Goal: Task Accomplishment & Management: Manage account settings

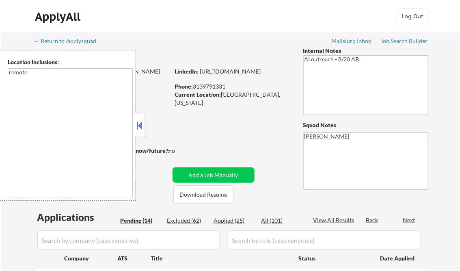
drag, startPoint x: 140, startPoint y: 125, endPoint x: 145, endPoint y: 108, distance: 17.9
click at [140, 125] on button at bounding box center [139, 125] width 9 height 12
select select ""pending""
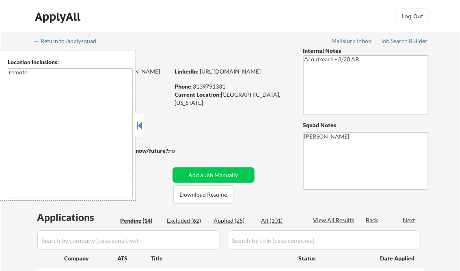
select select ""pending""
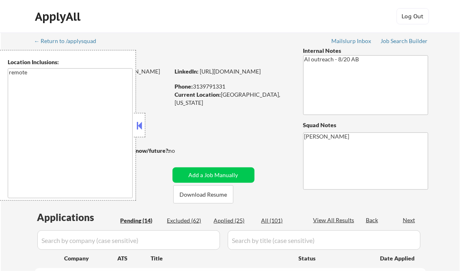
select select ""pending""
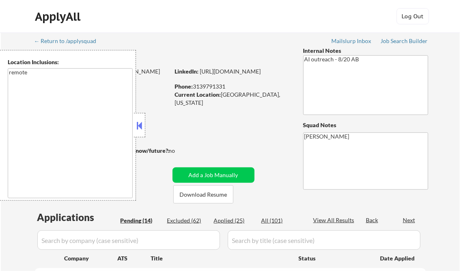
select select ""pending""
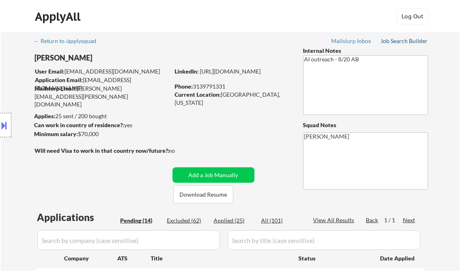
click at [392, 41] on div "Job Search Builder" at bounding box center [405, 41] width 48 height 6
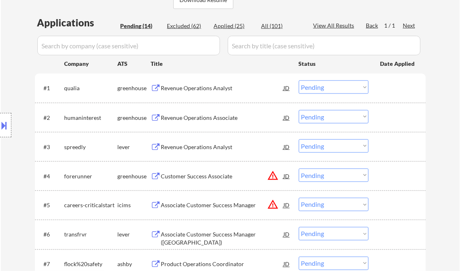
scroll to position [195, 0]
click at [201, 85] on div "Revenue Operations Analyst" at bounding box center [222, 88] width 123 height 8
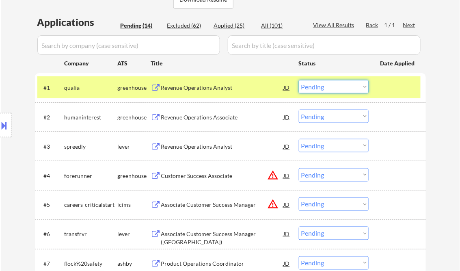
click at [328, 88] on select "Choose an option... Pending Applied Excluded (Questions) Excluded (Expired) Exc…" at bounding box center [334, 86] width 70 height 13
click at [299, 80] on select "Choose an option... Pending Applied Excluded (Questions) Excluded (Expired) Exc…" at bounding box center [334, 86] width 70 height 13
click at [210, 120] on div "Revenue Operations Associate" at bounding box center [222, 117] width 123 height 8
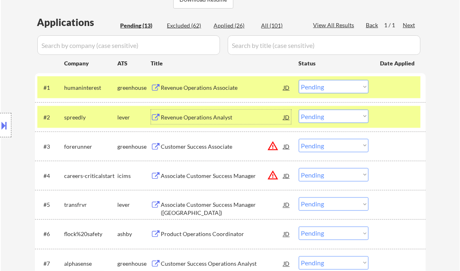
drag, startPoint x: 337, startPoint y: 83, endPoint x: 340, endPoint y: 93, distance: 10.4
click at [337, 83] on select "Choose an option... Pending Applied Excluded (Questions) Excluded (Expired) Exc…" at bounding box center [334, 86] width 70 height 13
click at [299, 80] on select "Choose an option... Pending Applied Excluded (Questions) Excluded (Expired) Exc…" at bounding box center [334, 86] width 70 height 13
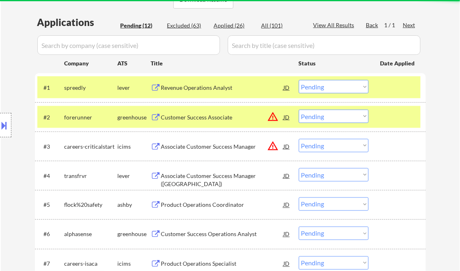
click at [380, 115] on div "#2 forerunner greenhouse Customer Success Associate JD warning_amber Choose an …" at bounding box center [228, 117] width 383 height 22
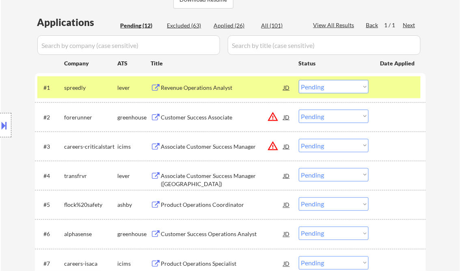
click at [392, 87] on div at bounding box center [399, 87] width 36 height 15
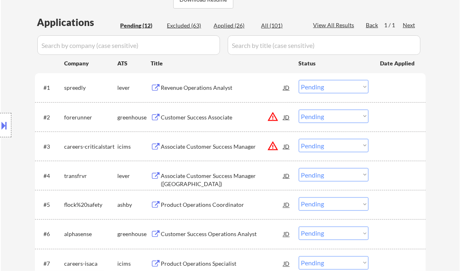
click at [211, 86] on div "Revenue Operations Analyst" at bounding box center [222, 88] width 123 height 8
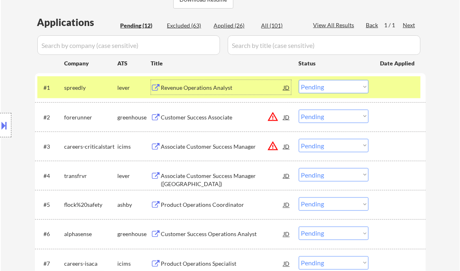
click at [318, 86] on select "Choose an option... Pending Applied Excluded (Questions) Excluded (Expired) Exc…" at bounding box center [334, 86] width 70 height 13
click at [299, 80] on select "Choose an option... Pending Applied Excluded (Questions) Excluded (Expired) Exc…" at bounding box center [334, 86] width 70 height 13
click at [187, 119] on div "Customer Success Associate" at bounding box center [222, 117] width 123 height 8
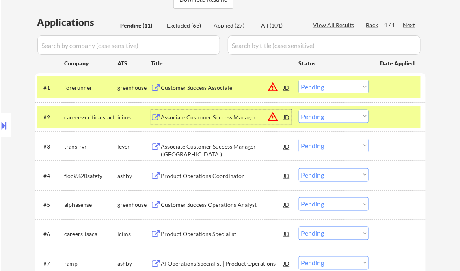
click at [331, 87] on select "Choose an option... Pending Applied Excluded (Questions) Excluded (Expired) Exc…" at bounding box center [334, 86] width 70 height 13
click at [333, 86] on select "Choose an option... Pending Applied Excluded (Questions) Excluded (Expired) Exc…" at bounding box center [334, 86] width 70 height 13
click at [299, 80] on select "Choose an option... Pending Applied Excluded (Questions) Excluded (Expired) Exc…" at bounding box center [334, 86] width 70 height 13
select select ""pending""
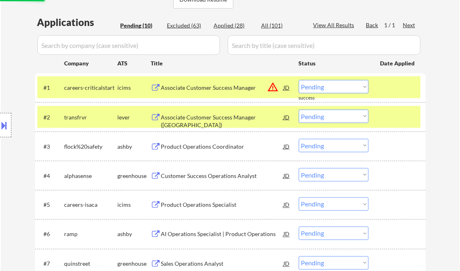
click at [197, 118] on div "Associate Customer Success Manager ([GEOGRAPHIC_DATA])" at bounding box center [222, 121] width 123 height 16
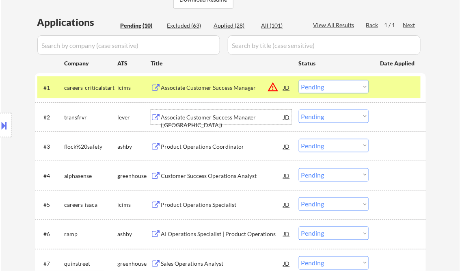
click at [314, 119] on select "Choose an option... Pending Applied Excluded (Questions) Excluded (Expired) Exc…" at bounding box center [334, 116] width 70 height 13
click at [299, 110] on select "Choose an option... Pending Applied Excluded (Questions) Excluded (Expired) Exc…" at bounding box center [334, 116] width 70 height 13
click at [213, 150] on div "Product Operations Coordinator" at bounding box center [222, 147] width 123 height 8
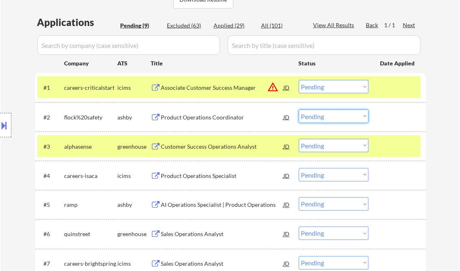
drag, startPoint x: 331, startPoint y: 110, endPoint x: 341, endPoint y: 115, distance: 11.3
click at [331, 110] on select "Choose an option... Pending Applied Excluded (Questions) Excluded (Expired) Exc…" at bounding box center [334, 116] width 70 height 13
click at [299, 110] on select "Choose an option... Pending Applied Excluded (Questions) Excluded (Expired) Exc…" at bounding box center [334, 116] width 70 height 13
click at [234, 149] on div "Customer Success Operations Analyst" at bounding box center [222, 147] width 123 height 8
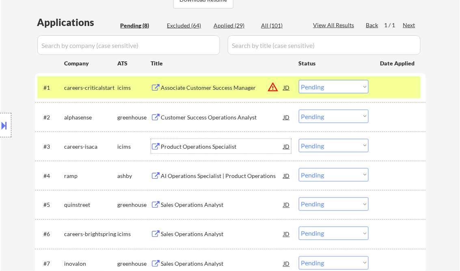
drag, startPoint x: 326, startPoint y: 117, endPoint x: 340, endPoint y: 123, distance: 15.1
click at [326, 117] on select "Choose an option... Pending Applied Excluded (Questions) Excluded (Expired) Exc…" at bounding box center [334, 116] width 70 height 13
click at [299, 110] on select "Choose an option... Pending Applied Excluded (Questions) Excluded (Expired) Exc…" at bounding box center [334, 116] width 70 height 13
select select ""pending""
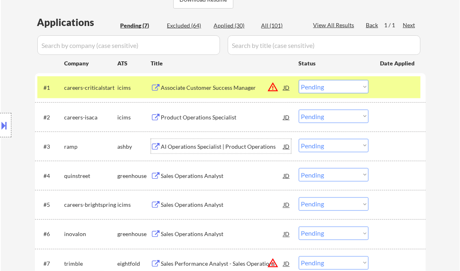
click at [208, 147] on div "AI Operations Specialist | Product Operations" at bounding box center [222, 147] width 123 height 8
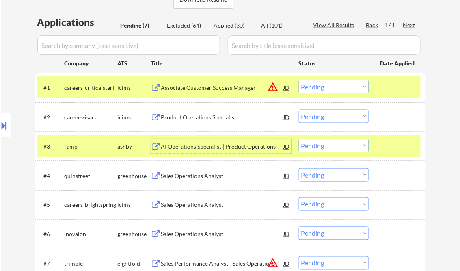
click at [334, 151] on select "Choose an option... Pending Applied Excluded (Questions) Excluded (Expired) Exc…" at bounding box center [334, 145] width 70 height 13
click at [299, 139] on select "Choose an option... Pending Applied Excluded (Questions) Excluded (Expired) Exc…" at bounding box center [334, 145] width 70 height 13
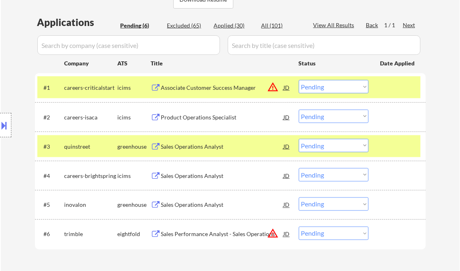
click at [398, 144] on div at bounding box center [399, 146] width 36 height 15
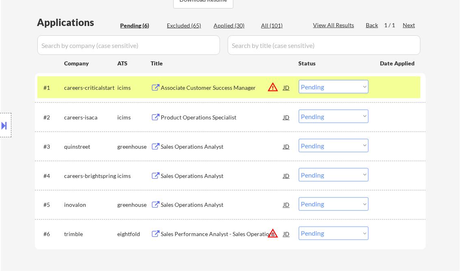
click at [202, 152] on div "Sales Operations Analyst" at bounding box center [222, 146] width 123 height 15
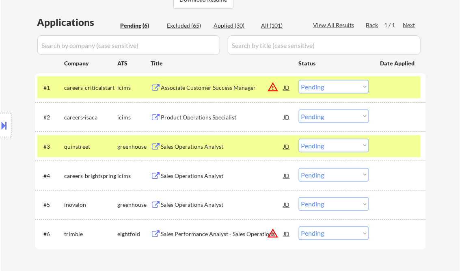
click at [1, 124] on button at bounding box center [4, 125] width 9 height 13
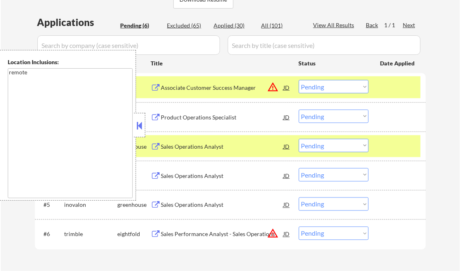
drag, startPoint x: 138, startPoint y: 126, endPoint x: 146, endPoint y: 132, distance: 10.3
click at [138, 126] on button at bounding box center [139, 125] width 9 height 12
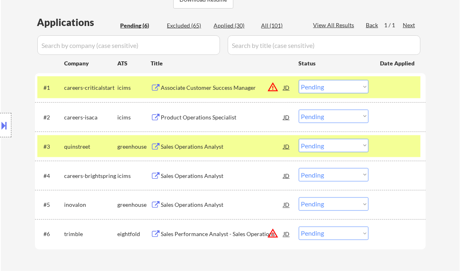
click at [315, 145] on select "Choose an option... Pending Applied Excluded (Questions) Excluded (Expired) Exc…" at bounding box center [334, 145] width 70 height 13
click at [299, 139] on select "Choose an option... Pending Applied Excluded (Questions) Excluded (Expired) Exc…" at bounding box center [334, 145] width 70 height 13
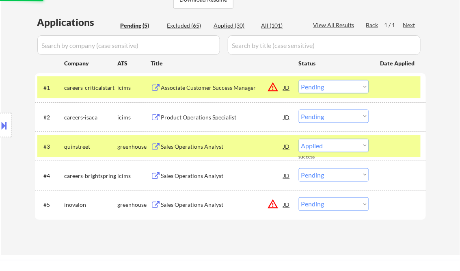
select select ""pending""
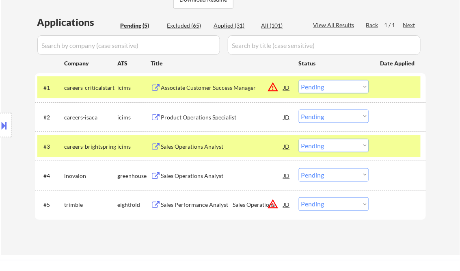
click at [203, 174] on div "Sales Operations Analyst" at bounding box center [222, 176] width 123 height 8
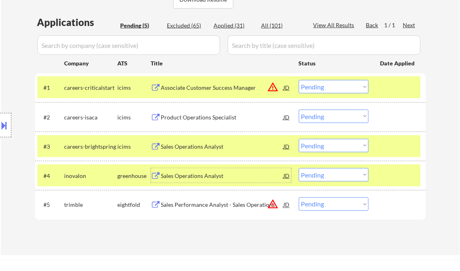
click at [318, 181] on select "Choose an option... Pending Applied Excluded (Questions) Excluded (Expired) Exc…" at bounding box center [334, 174] width 70 height 13
click at [299, 168] on select "Choose an option... Pending Applied Excluded (Questions) Excluded (Expired) Exc…" at bounding box center [334, 174] width 70 height 13
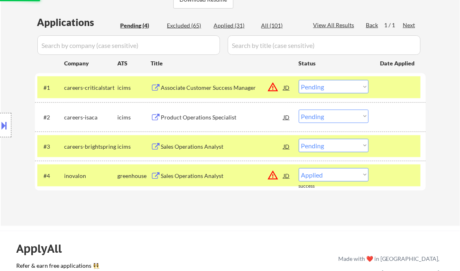
select select ""pending""
click at [219, 89] on div "Associate Customer Success Manager" at bounding box center [222, 88] width 123 height 8
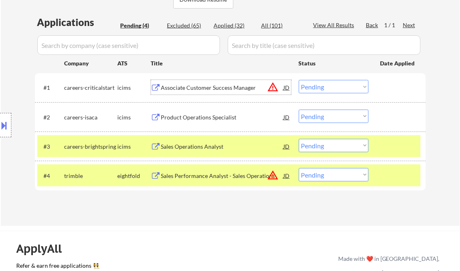
drag, startPoint x: 318, startPoint y: 87, endPoint x: 325, endPoint y: 93, distance: 8.6
click at [318, 87] on select "Choose an option... Pending Applied Excluded (Questions) Excluded (Expired) Exc…" at bounding box center [334, 86] width 70 height 13
click at [299, 80] on select "Choose an option... Pending Applied Excluded (Questions) Excluded (Expired) Exc…" at bounding box center [334, 86] width 70 height 13
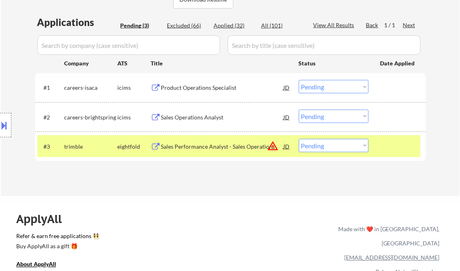
click at [196, 89] on div "Product Operations Specialist" at bounding box center [222, 88] width 123 height 8
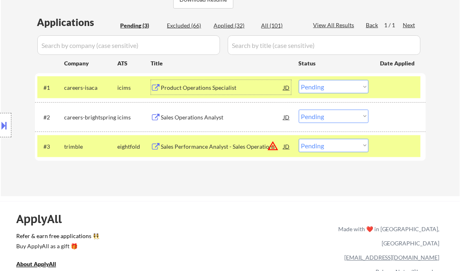
click at [191, 83] on div "Product Operations Specialist" at bounding box center [222, 87] width 123 height 15
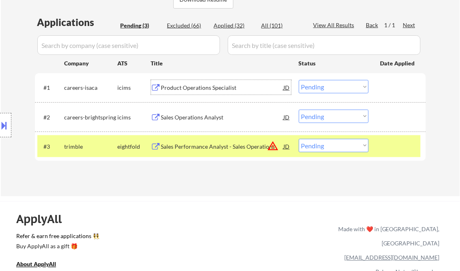
click at [318, 87] on select "Choose an option... Pending Applied Excluded (Questions) Excluded (Expired) Exc…" at bounding box center [334, 86] width 70 height 13
click at [299, 80] on select "Choose an option... Pending Applied Excluded (Questions) Excluded (Expired) Exc…" at bounding box center [334, 86] width 70 height 13
click at [206, 115] on div "Sales Operations Analyst" at bounding box center [222, 117] width 123 height 8
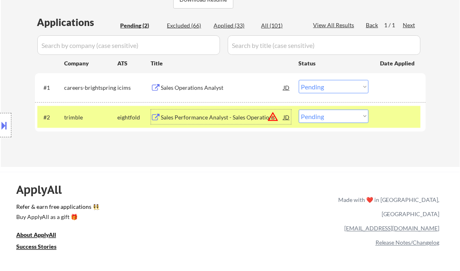
drag, startPoint x: 319, startPoint y: 89, endPoint x: 323, endPoint y: 94, distance: 6.4
click at [319, 89] on select "Choose an option... Pending Applied Excluded (Questions) Excluded (Expired) Exc…" at bounding box center [334, 86] width 70 height 13
click at [299, 80] on select "Choose an option... Pending Applied Excluded (Questions) Excluded (Expired) Exc…" at bounding box center [334, 86] width 70 height 13
click at [202, 120] on div "Sales Performance Analyst - Sales Operations" at bounding box center [222, 117] width 123 height 8
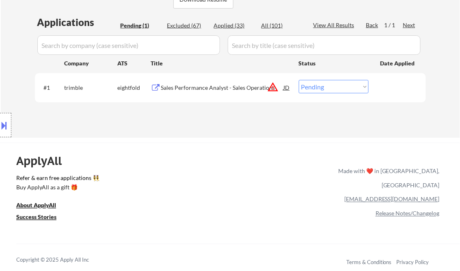
click at [330, 88] on select "Choose an option... Pending Applied Excluded (Questions) Excluded (Expired) Exc…" at bounding box center [334, 86] width 70 height 13
select select ""excluded__bad_match_""
click at [299, 80] on select "Choose an option... Pending Applied Excluded (Questions) Excluded (Expired) Exc…" at bounding box center [334, 86] width 70 height 13
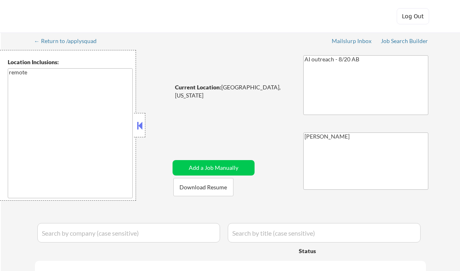
select select ""pending""
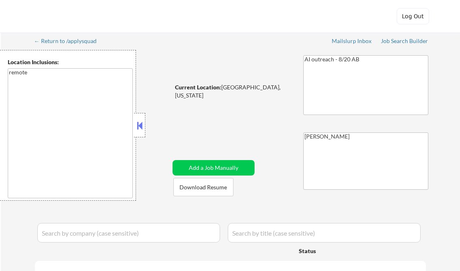
select select ""pending""
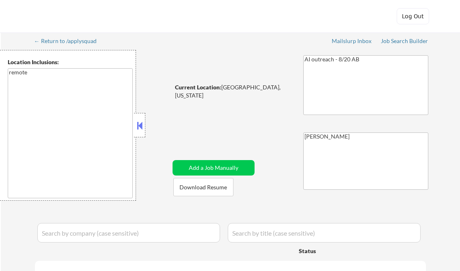
select select ""pending""
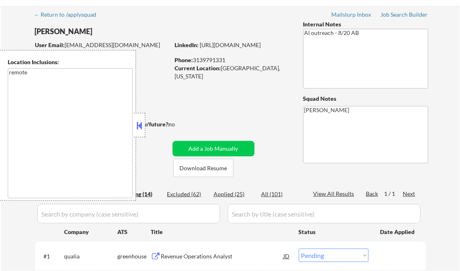
scroll to position [32, 0]
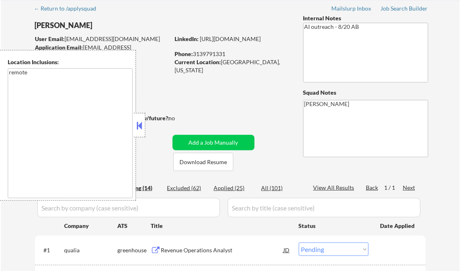
click at [235, 188] on div "Applied (25)" at bounding box center [234, 188] width 41 height 8
select select ""applied""
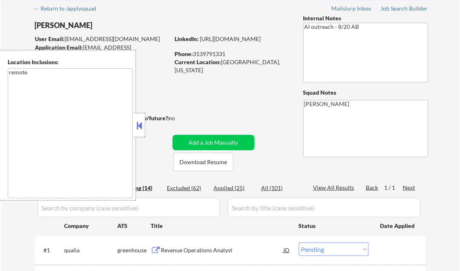
select select ""applied""
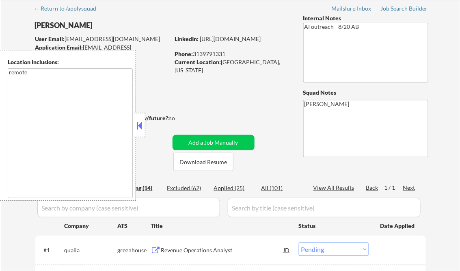
select select ""applied""
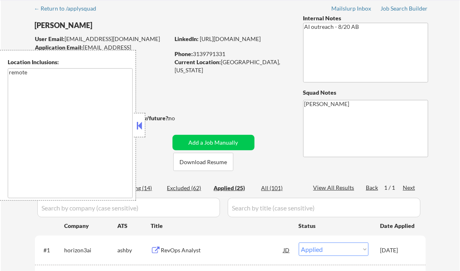
select select ""applied""
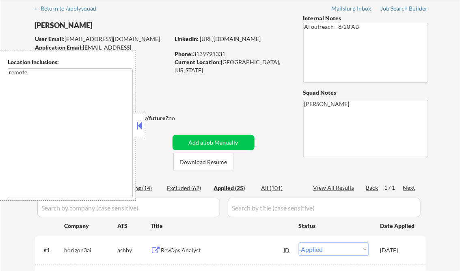
select select ""applied""
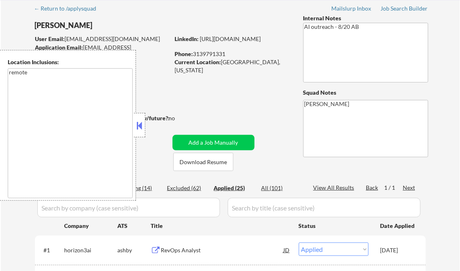
select select ""applied""
click at [138, 124] on button at bounding box center [139, 125] width 9 height 12
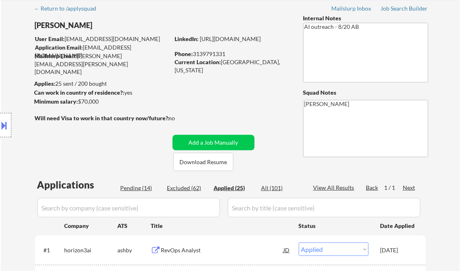
select select ""applied""
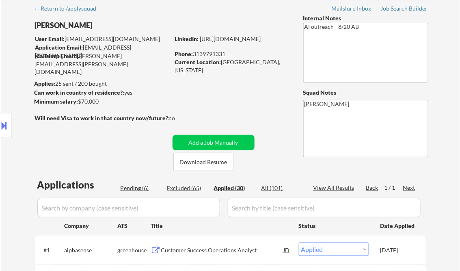
select select ""applied""
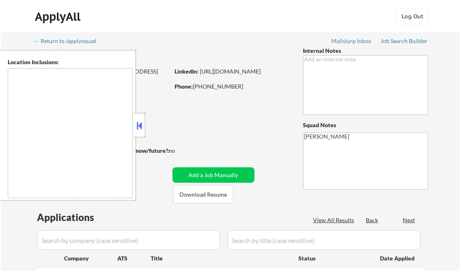
type textarea "[GEOGRAPHIC_DATA], [GEOGRAPHIC_DATA] [GEOGRAPHIC_DATA], [GEOGRAPHIC_DATA] [GEOG…"
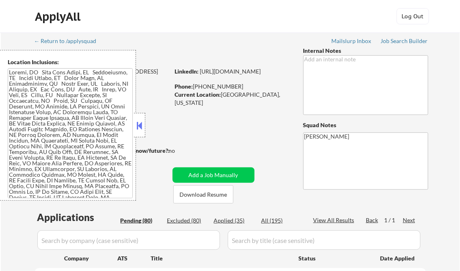
select select ""pending""
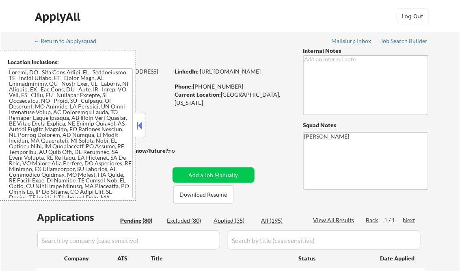
select select ""pending""
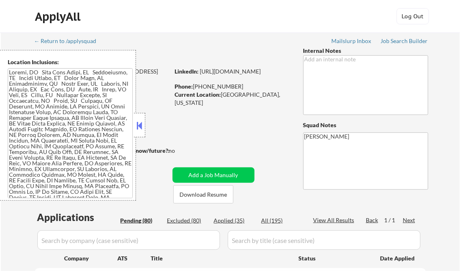
select select ""pending""
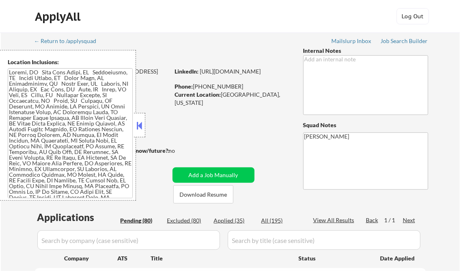
select select ""pending""
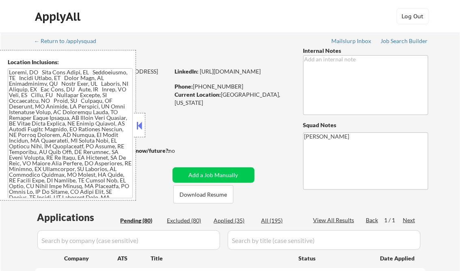
select select ""pending""
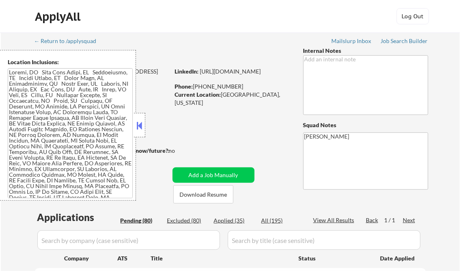
select select ""pending""
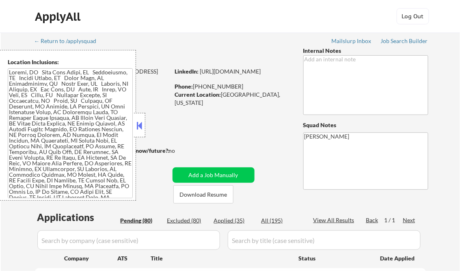
select select ""pending""
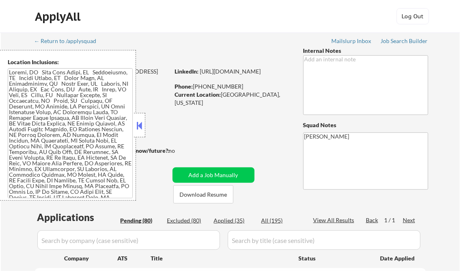
select select ""pending""
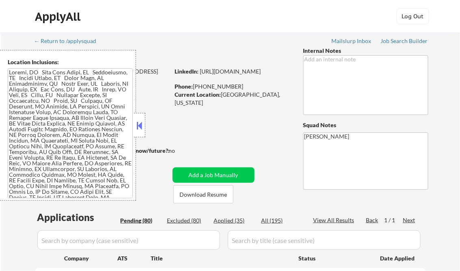
select select ""pending""
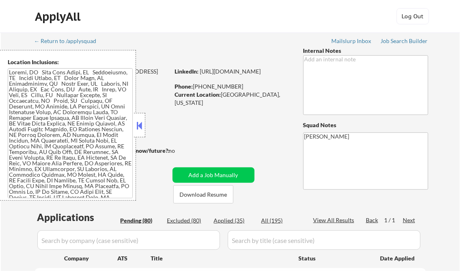
select select ""pending""
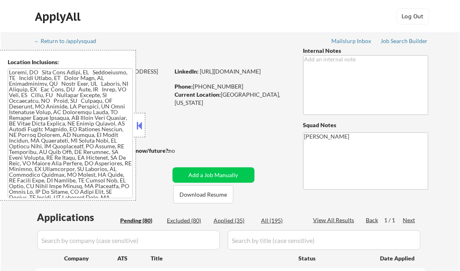
select select ""pending""
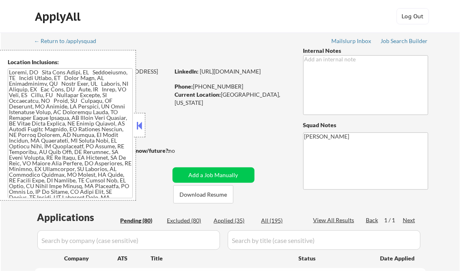
select select ""pending""
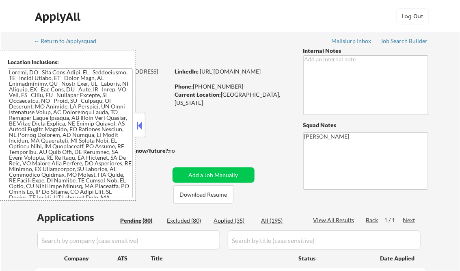
select select ""pending""
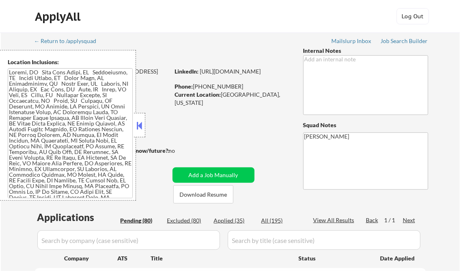
select select ""pending""
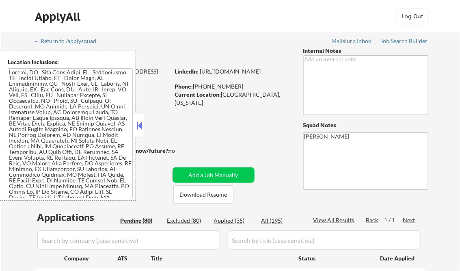
select select ""pending""
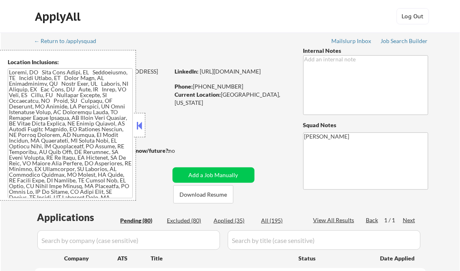
select select ""pending""
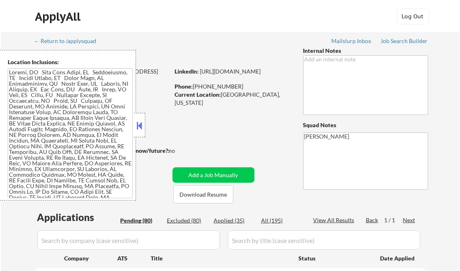
click at [141, 126] on button at bounding box center [139, 125] width 9 height 12
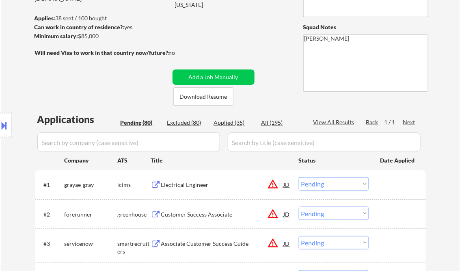
scroll to position [130, 0]
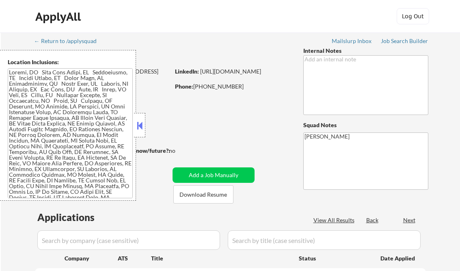
select select ""pending""
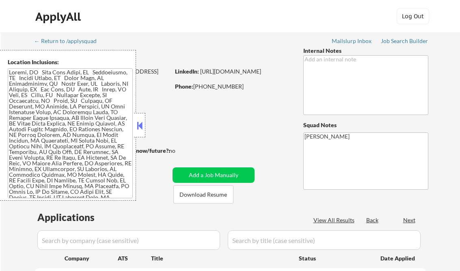
select select ""pending""
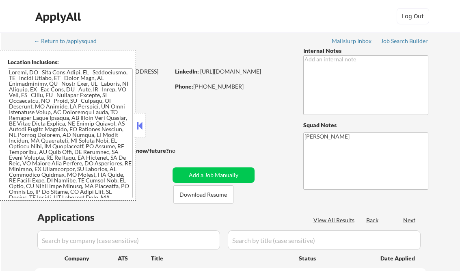
select select ""pending""
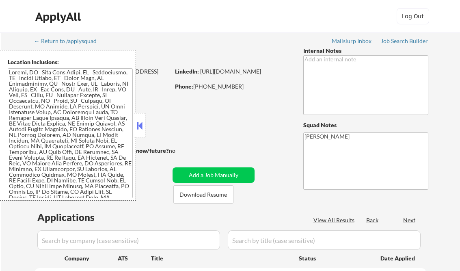
select select ""pending""
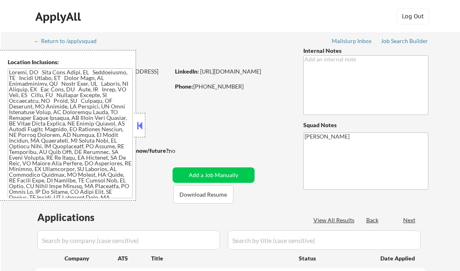
select select ""pending""
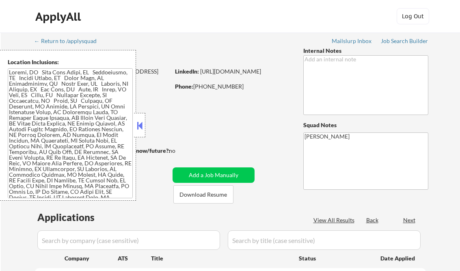
select select ""pending""
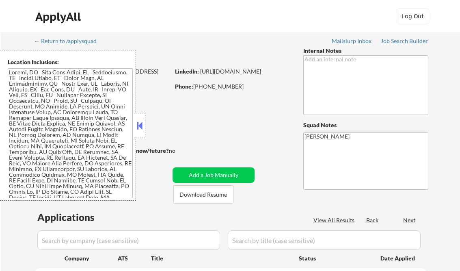
select select ""pending""
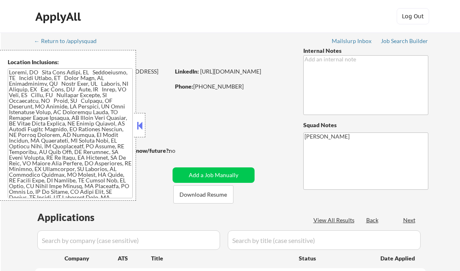
select select ""pending""
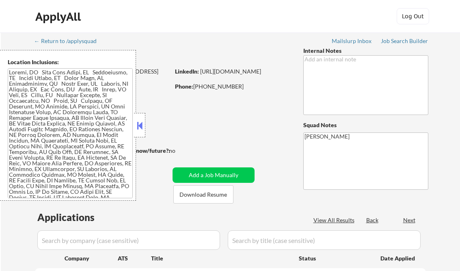
select select ""pending""
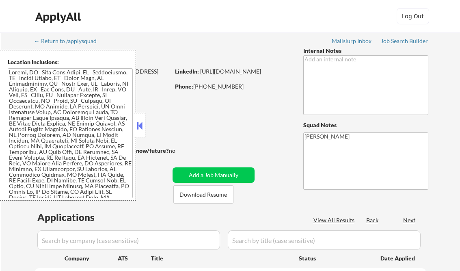
select select ""pending""
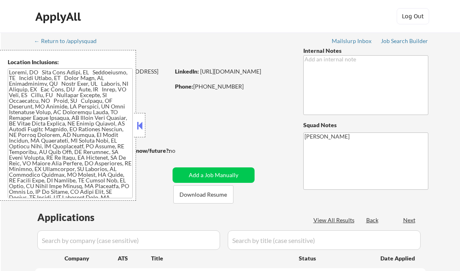
select select ""pending""
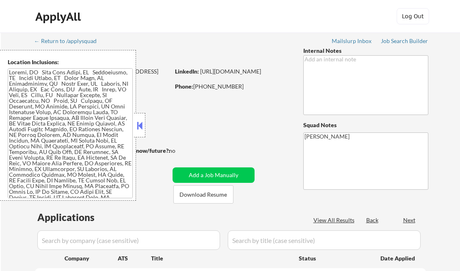
select select ""pending""
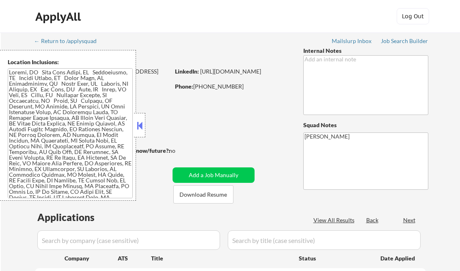
select select ""pending""
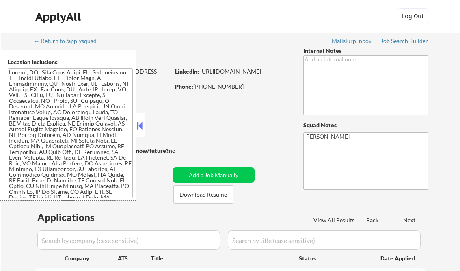
select select ""pending""
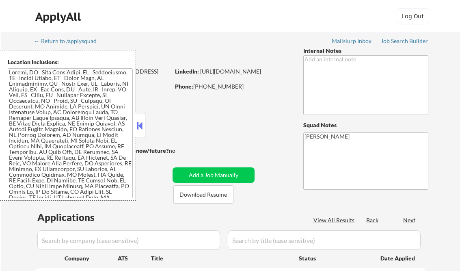
select select ""pending""
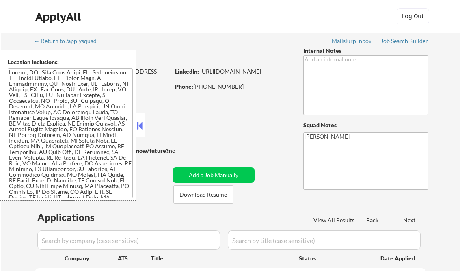
select select ""pending""
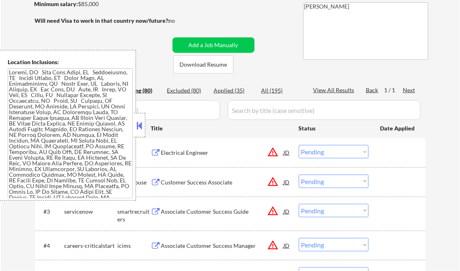
scroll to position [130, 0]
click at [140, 125] on button at bounding box center [139, 125] width 9 height 12
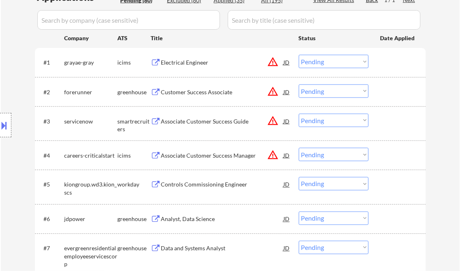
scroll to position [227, 0]
